Goal: Task Accomplishment & Management: Use online tool/utility

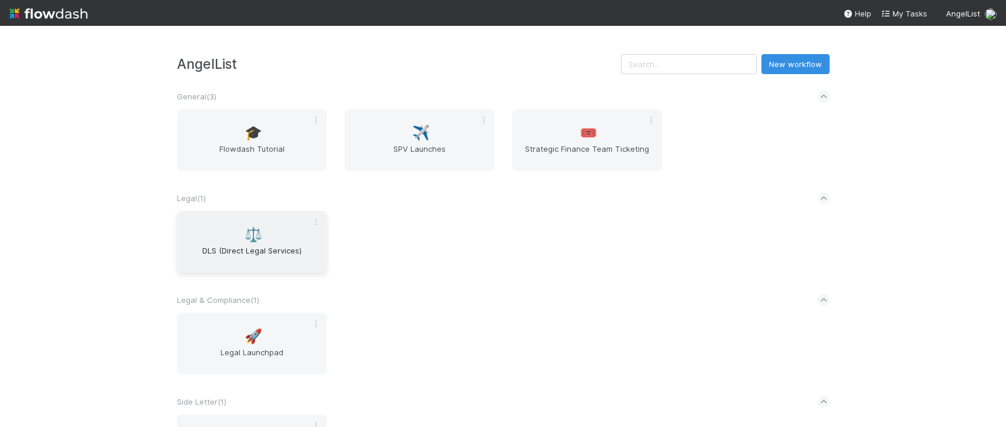
click at [242, 261] on span "DLS (Direct Legal Services)" at bounding box center [252, 257] width 141 height 24
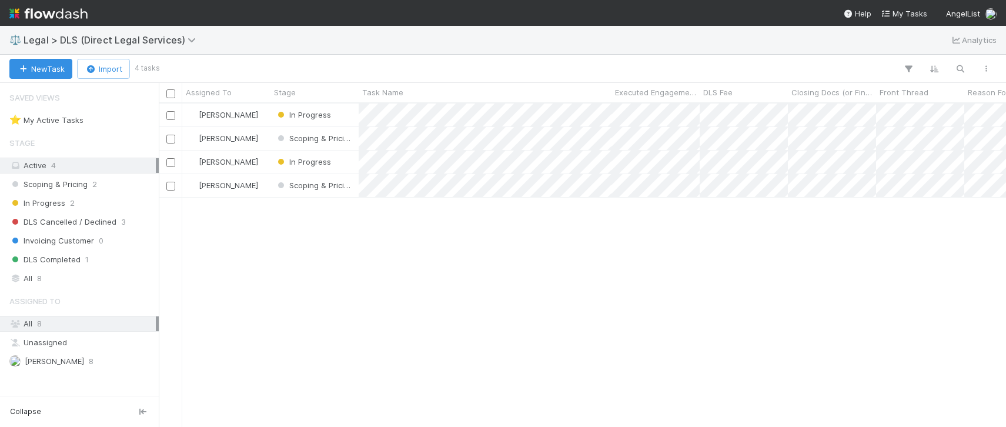
scroll to position [315, 839]
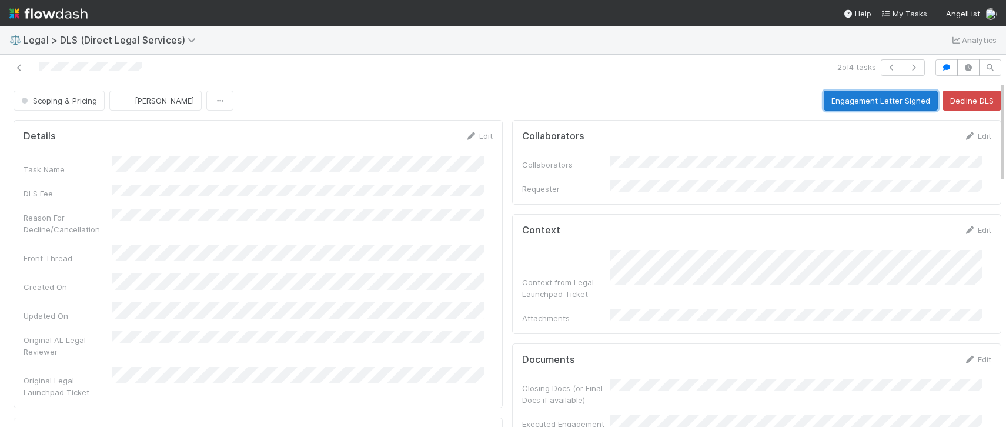
click at [883, 92] on button "Engagement Letter Signed" at bounding box center [881, 101] width 114 height 20
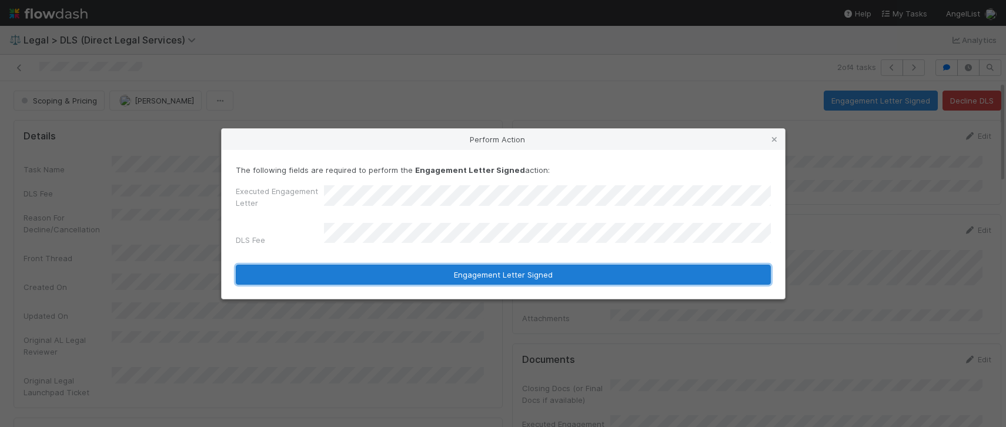
drag, startPoint x: 518, startPoint y: 269, endPoint x: 633, endPoint y: 290, distance: 117.2
click at [518, 269] on button "Engagement Letter Signed" at bounding box center [503, 275] width 535 height 20
